Goal: Information Seeking & Learning: Find specific page/section

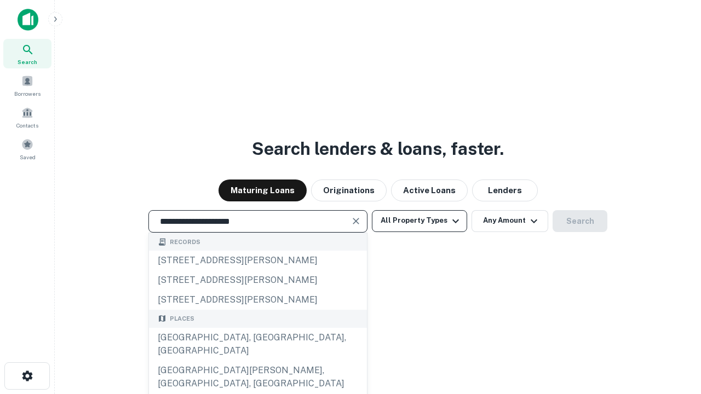
click at [420, 221] on button "All Property Types" at bounding box center [419, 221] width 95 height 22
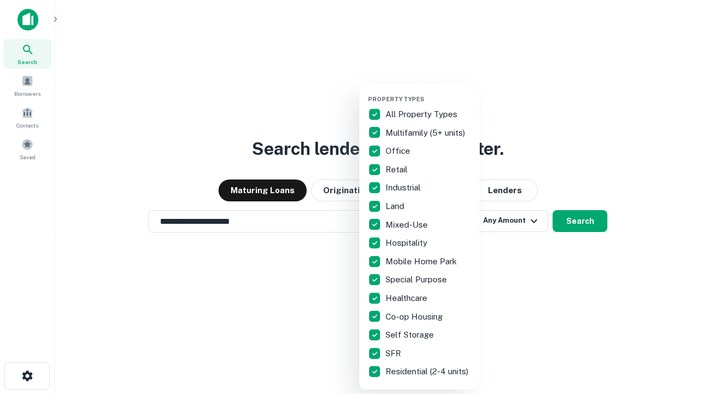
type input "**********"
click at [428, 92] on button "button" at bounding box center [428, 92] width 121 height 1
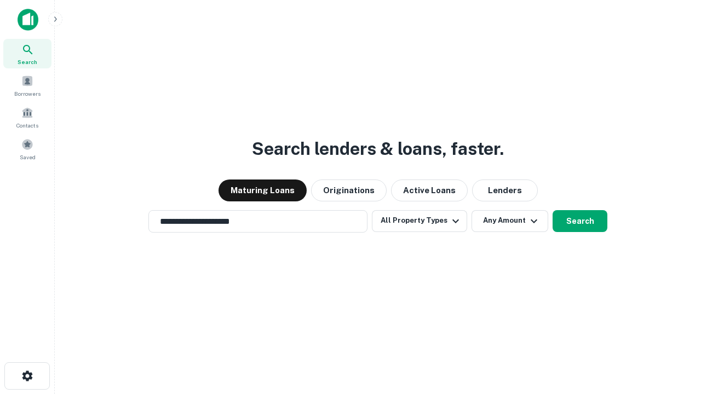
scroll to position [17, 0]
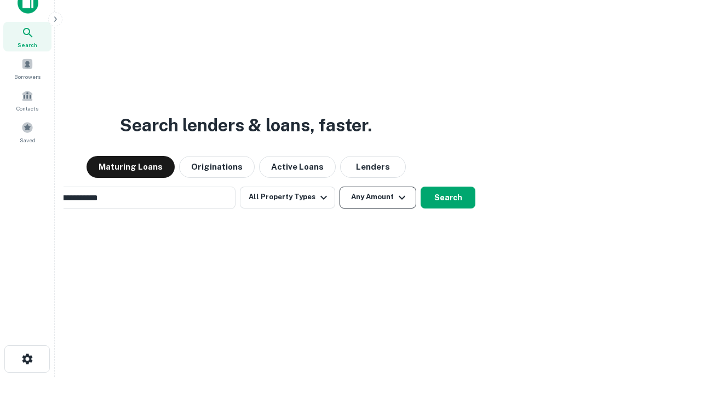
click at [340, 187] on button "Any Amount" at bounding box center [378, 198] width 77 height 22
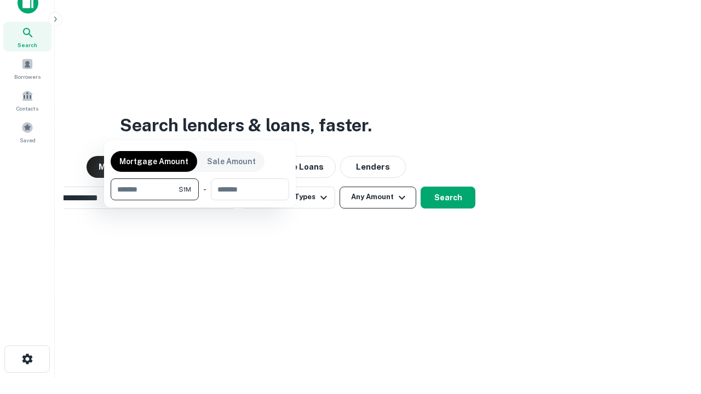
scroll to position [18, 0]
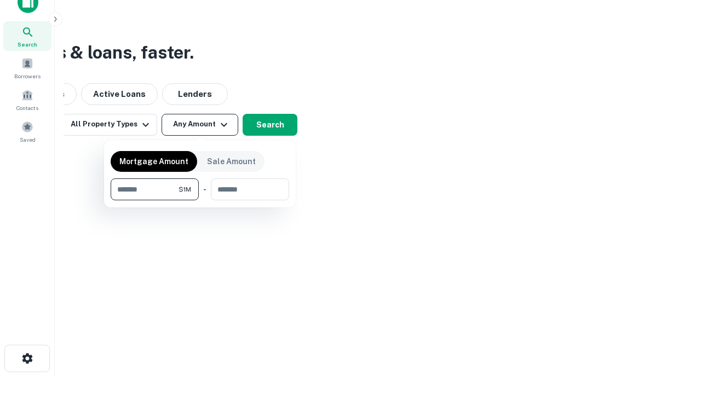
type input "*******"
click at [200, 201] on button "button" at bounding box center [200, 201] width 179 height 1
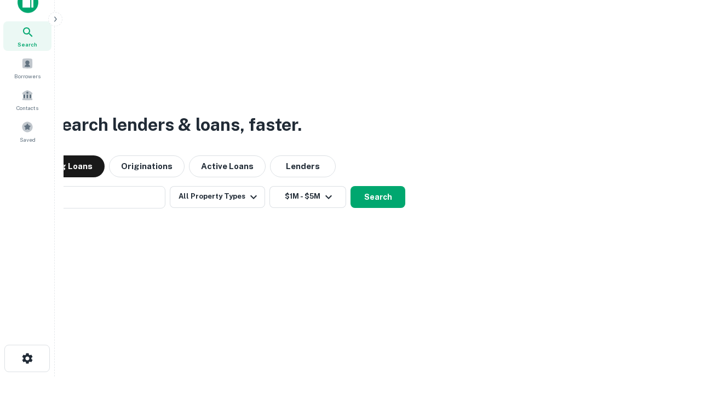
scroll to position [17, 0]
click at [351, 187] on button "Search" at bounding box center [378, 198] width 55 height 22
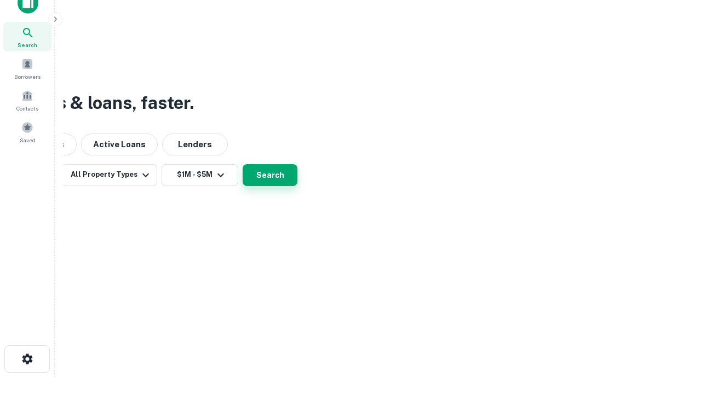
scroll to position [18, 0]
